Goal: Find contact information: Find contact information

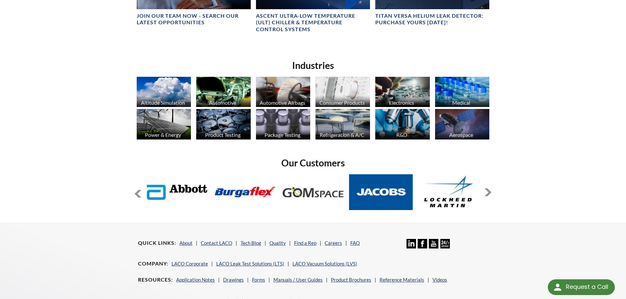
scroll to position [493, 0]
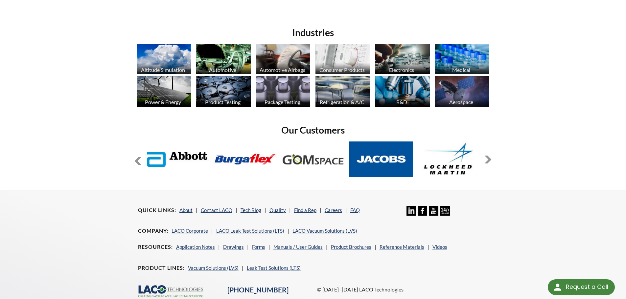
click at [487, 160] on button at bounding box center [488, 160] width 8 height 8
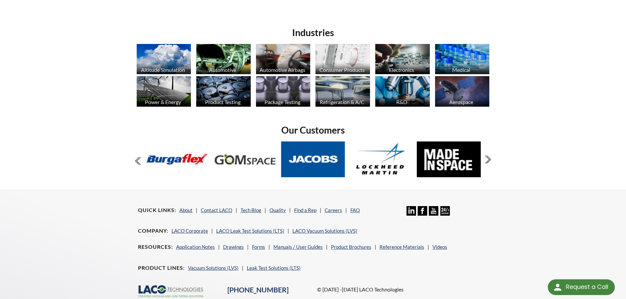
click at [487, 160] on button at bounding box center [488, 160] width 8 height 8
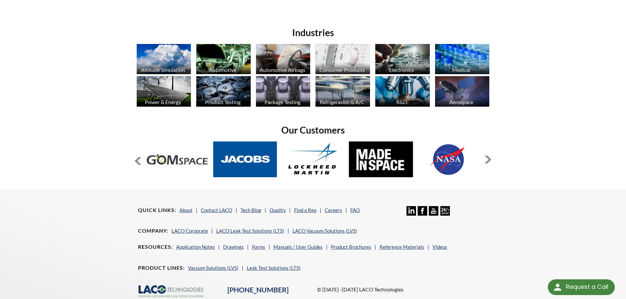
click at [487, 160] on button at bounding box center [488, 160] width 8 height 8
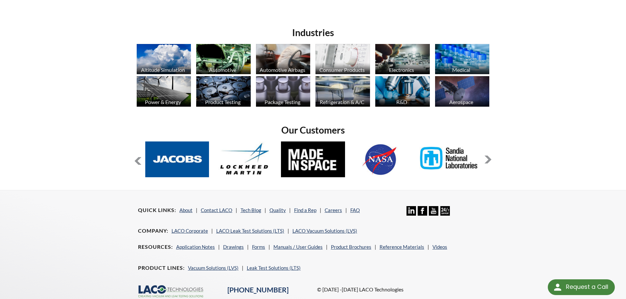
click at [487, 160] on button at bounding box center [488, 160] width 8 height 8
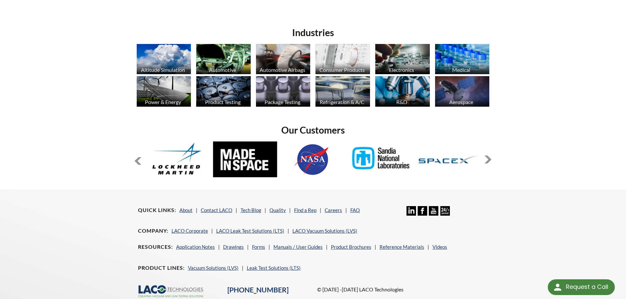
click at [487, 160] on button at bounding box center [488, 160] width 8 height 8
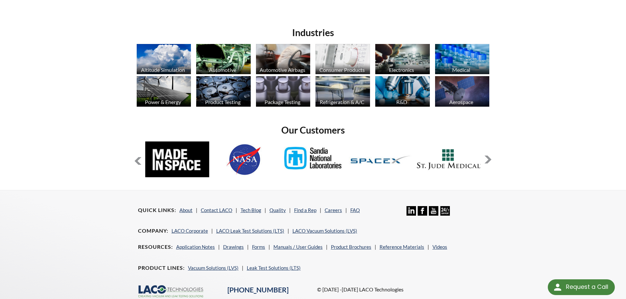
click at [487, 160] on button at bounding box center [488, 160] width 8 height 8
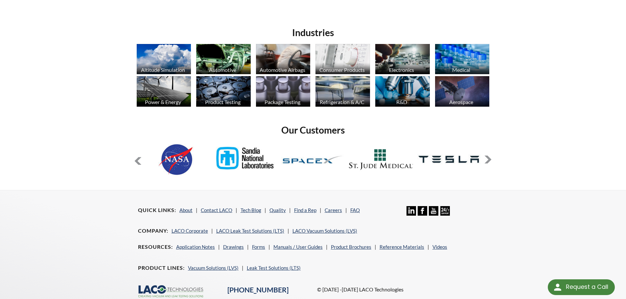
click at [487, 160] on button at bounding box center [488, 160] width 8 height 8
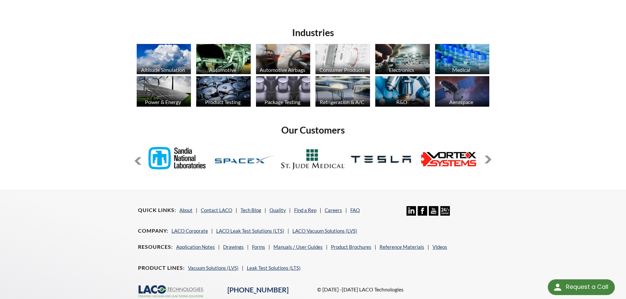
click at [487, 160] on button at bounding box center [488, 160] width 8 height 8
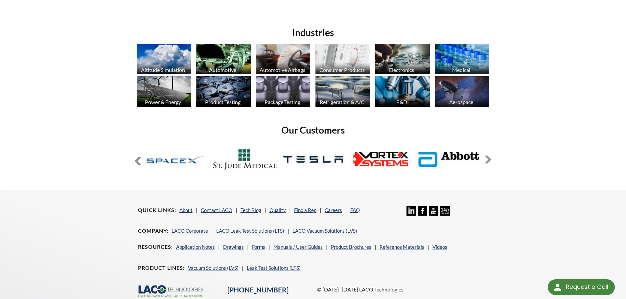
click at [487, 160] on button at bounding box center [488, 160] width 8 height 8
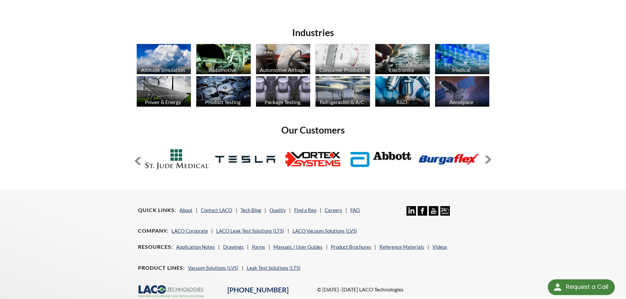
click at [487, 160] on button at bounding box center [488, 160] width 8 height 8
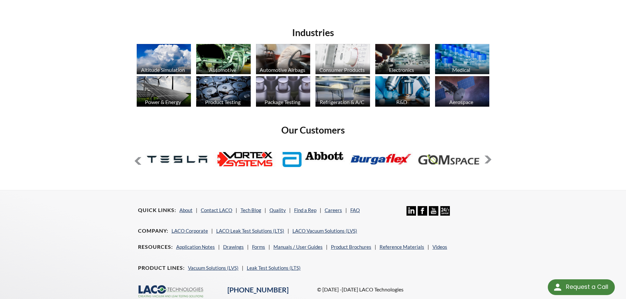
click at [487, 160] on button at bounding box center [488, 160] width 8 height 8
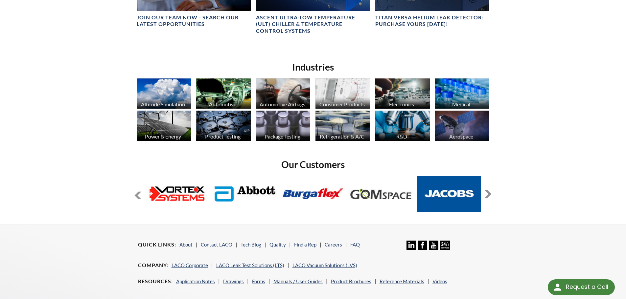
scroll to position [460, 0]
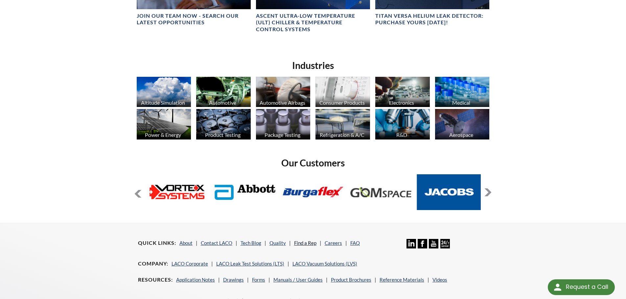
click at [298, 243] on link "Find a Rep" at bounding box center [305, 243] width 22 height 6
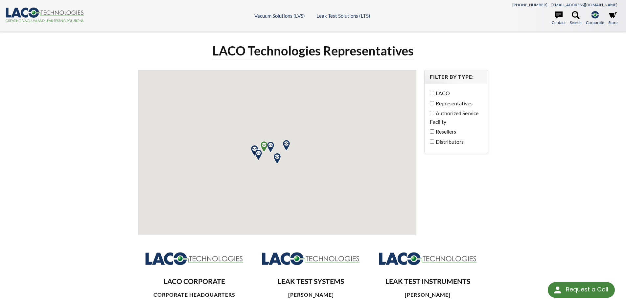
select select "Language Translate Widget"
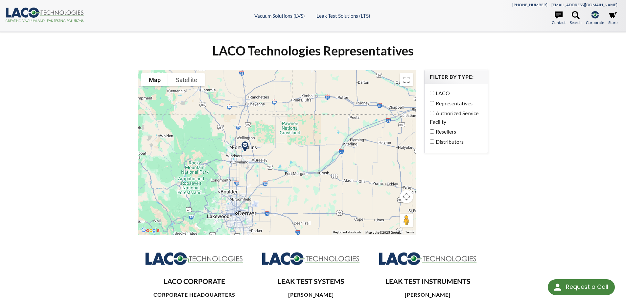
click at [245, 147] on img at bounding box center [245, 147] width 17 height 17
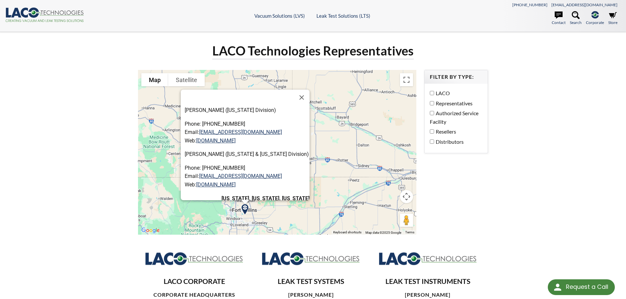
scroll to position [77, 0]
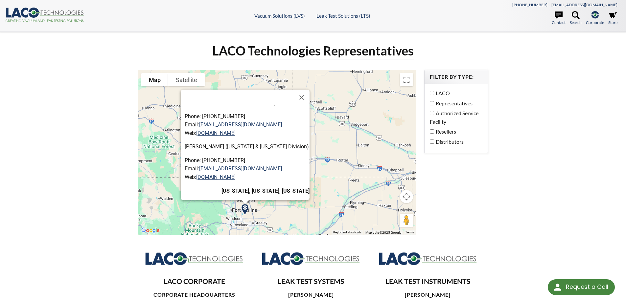
click at [105, 171] on div "LACO Technologies Representatives To navigate the map with touch gestures doubl…" at bounding box center [313, 261] width 421 height 437
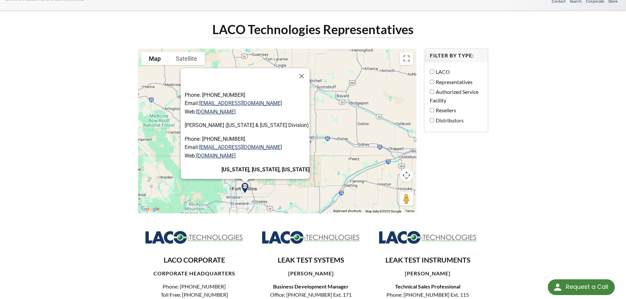
scroll to position [33, 0]
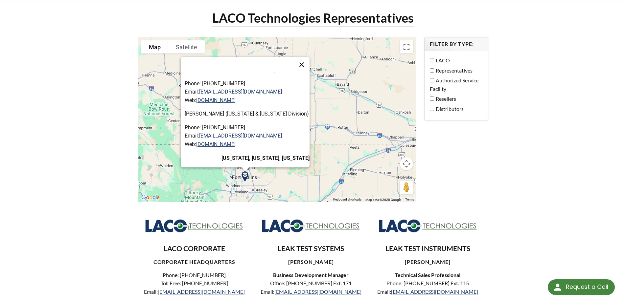
click at [306, 63] on button "Close" at bounding box center [302, 65] width 16 height 16
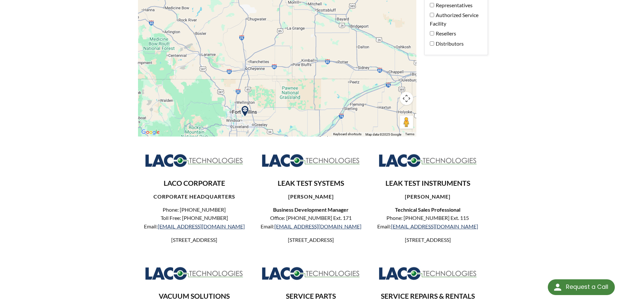
scroll to position [99, 0]
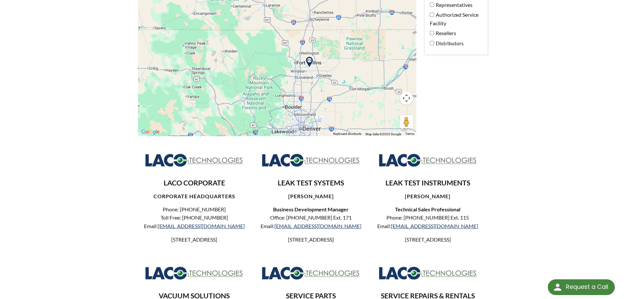
drag, startPoint x: 303, startPoint y: 100, endPoint x: 367, endPoint y: 51, distance: 80.9
click at [367, 51] on div at bounding box center [277, 53] width 279 height 165
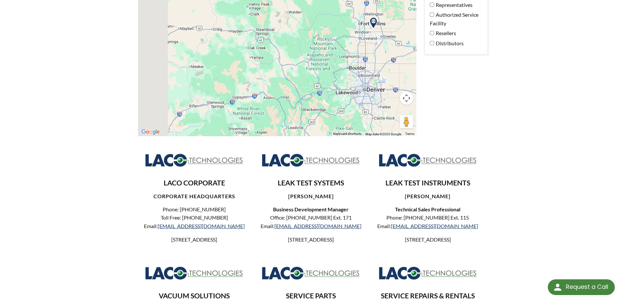
drag, startPoint x: 267, startPoint y: 107, endPoint x: 356, endPoint y: 63, distance: 99.4
click at [356, 63] on div at bounding box center [277, 53] width 279 height 165
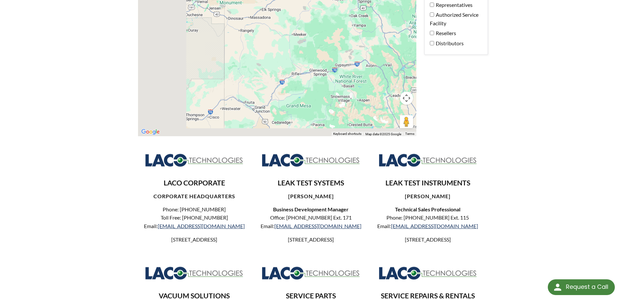
drag, startPoint x: 227, startPoint y: 108, endPoint x: 324, endPoint y: 67, distance: 105.5
click at [324, 67] on div at bounding box center [277, 53] width 279 height 165
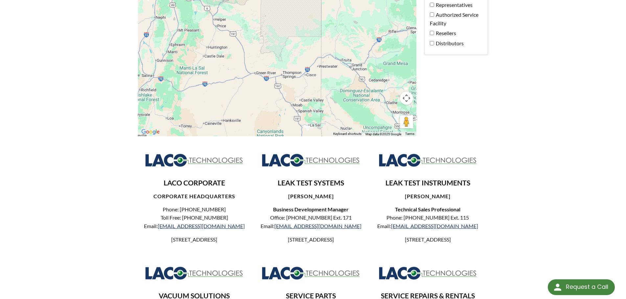
drag, startPoint x: 256, startPoint y: 90, endPoint x: 327, endPoint y: 61, distance: 76.8
click at [327, 61] on div at bounding box center [277, 53] width 279 height 165
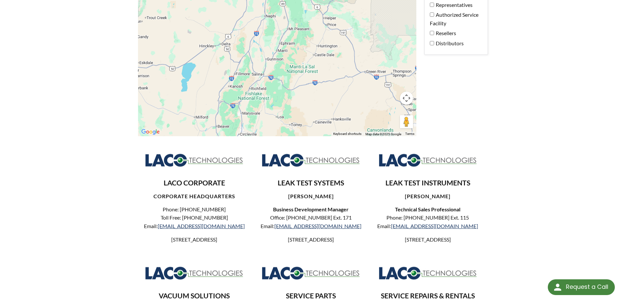
drag, startPoint x: 227, startPoint y: 89, endPoint x: 321, endPoint y: 98, distance: 94.2
click at [321, 98] on div at bounding box center [277, 53] width 279 height 165
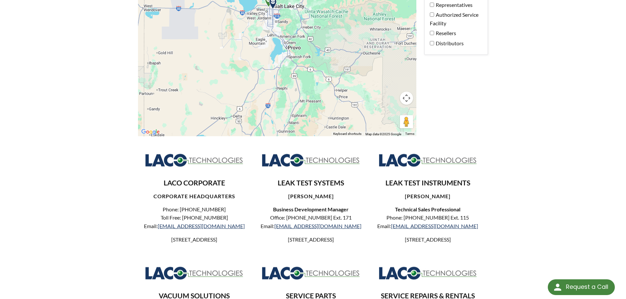
drag, startPoint x: 271, startPoint y: 82, endPoint x: 282, endPoint y: 153, distance: 72.6
click at [282, 153] on div "LACO Technologies Representatives To navigate the map with touch gestures doubl…" at bounding box center [313, 162] width 358 height 437
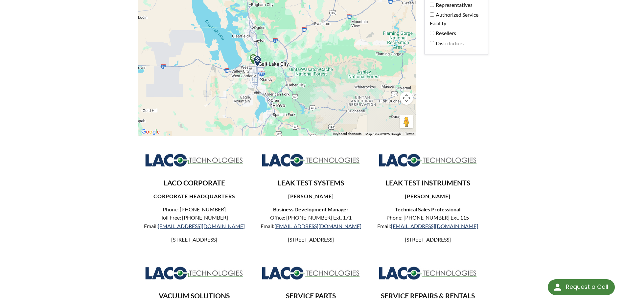
drag, startPoint x: 264, startPoint y: 69, endPoint x: 248, endPoint y: 130, distance: 62.4
click at [248, 130] on div at bounding box center [277, 53] width 279 height 165
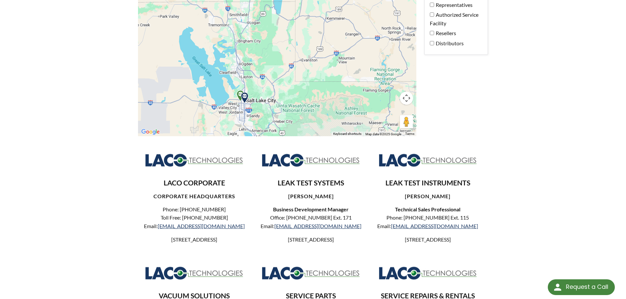
drag, startPoint x: 247, startPoint y: 78, endPoint x: 231, endPoint y: 117, distance: 42.5
click at [231, 117] on div at bounding box center [277, 53] width 279 height 165
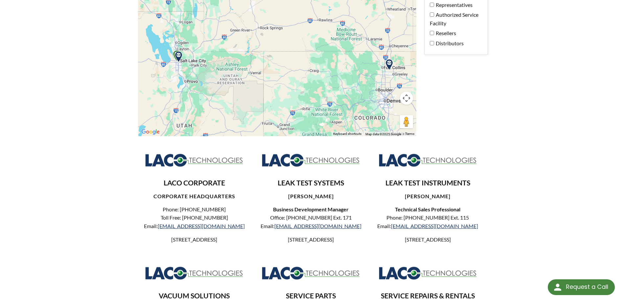
drag, startPoint x: 281, startPoint y: 93, endPoint x: 208, endPoint y: 70, distance: 76.3
click at [208, 70] on div at bounding box center [277, 53] width 279 height 165
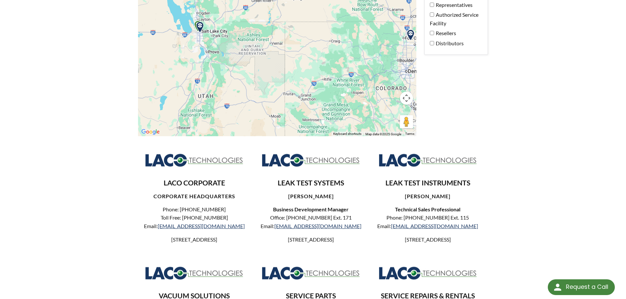
drag, startPoint x: 223, startPoint y: 98, endPoint x: 244, endPoint y: 67, distance: 37.0
click at [244, 67] on div at bounding box center [277, 53] width 279 height 165
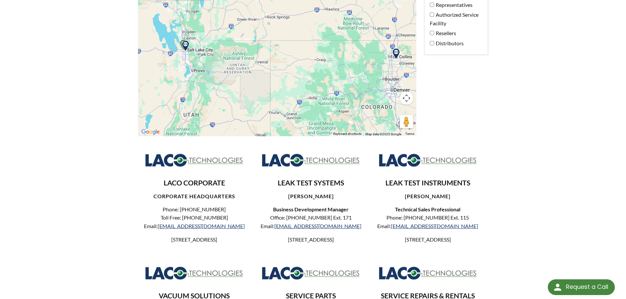
drag, startPoint x: 343, startPoint y: 84, endPoint x: 333, endPoint y: 108, distance: 26.1
click at [333, 108] on div at bounding box center [277, 53] width 279 height 165
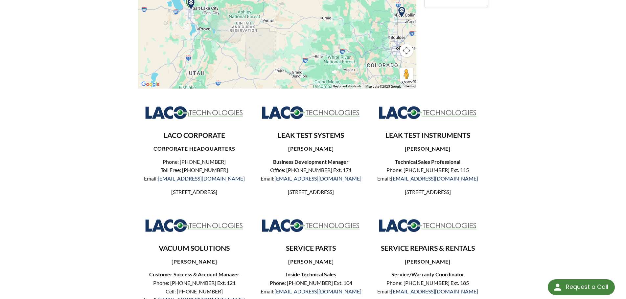
scroll to position [0, 0]
